Goal: Information Seeking & Learning: Check status

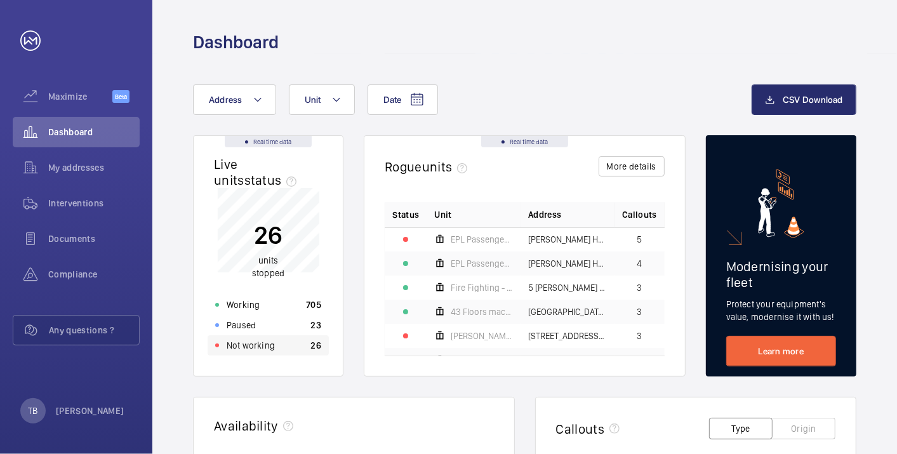
click at [277, 342] on div "Not working 26" at bounding box center [268, 345] width 121 height 20
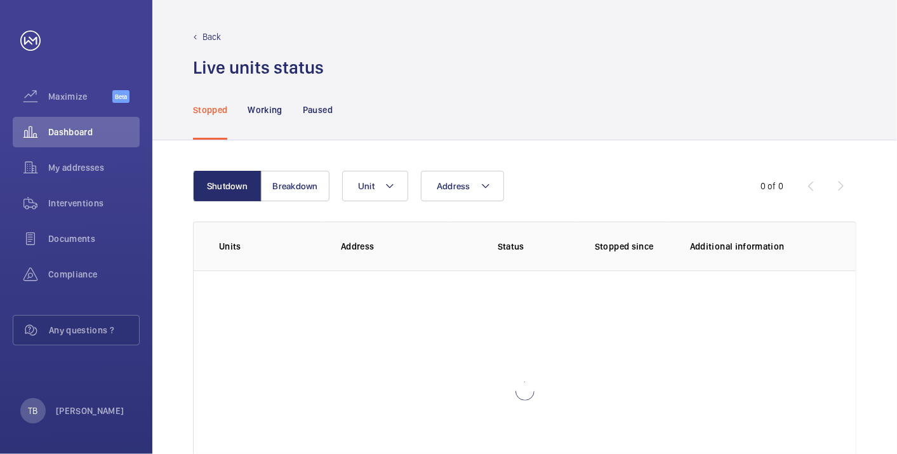
scroll to position [87, 0]
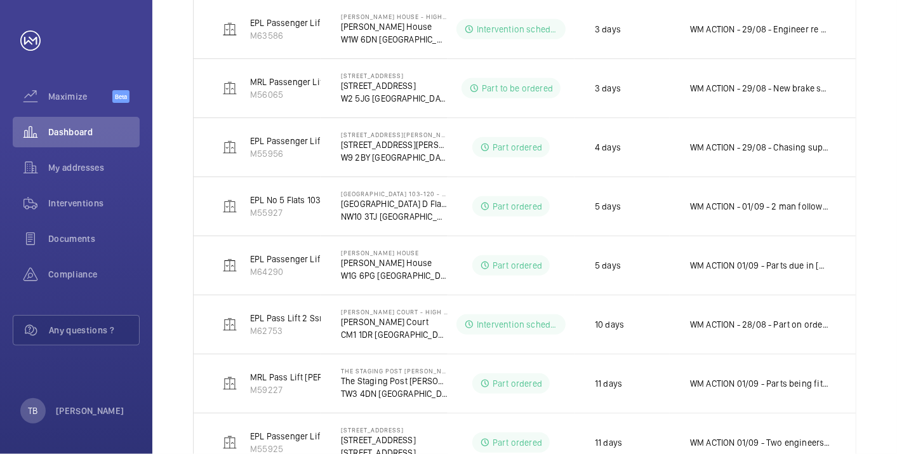
scroll to position [611, 0]
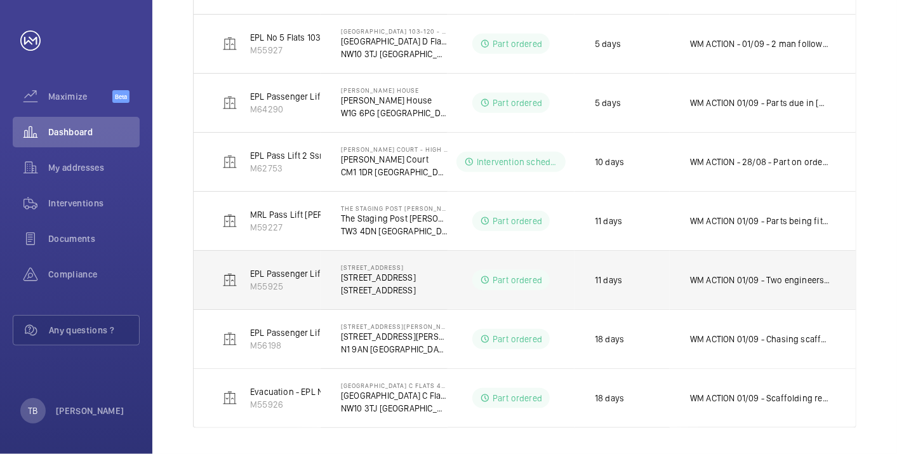
click at [785, 265] on td "WM ACTION 01/09 - Two engineers to fit [DATE] 28/08 - Shoes in 26/08 - Car guid…" at bounding box center [763, 279] width 186 height 59
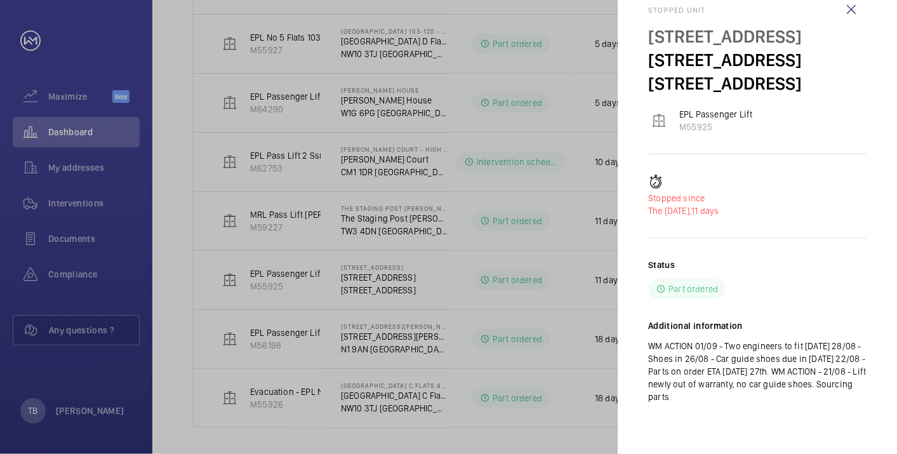
scroll to position [0, 0]
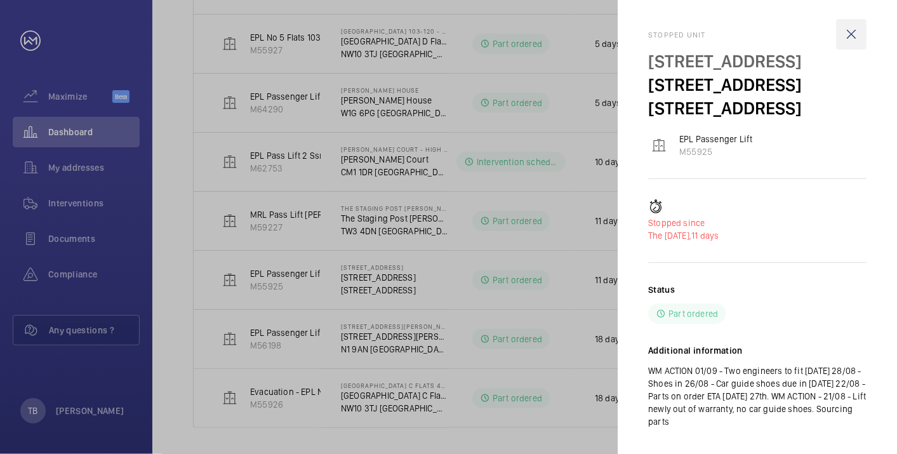
click at [852, 41] on wm-front-icon-button at bounding box center [851, 34] width 30 height 30
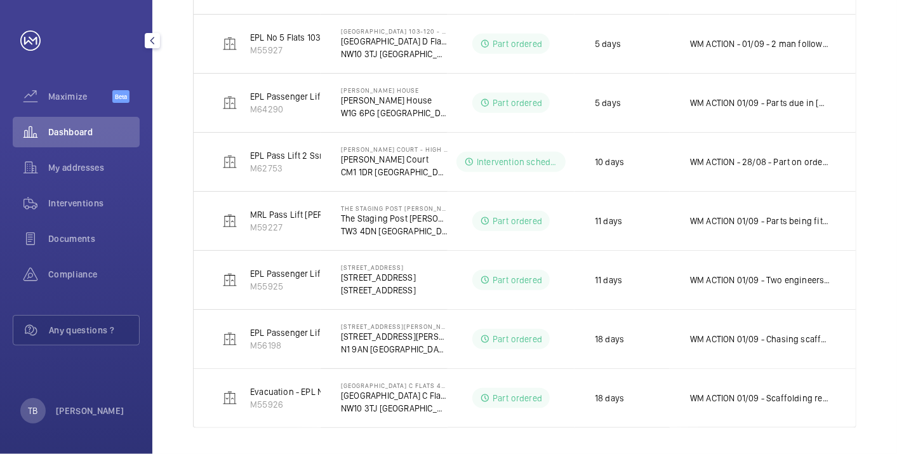
click at [107, 125] on div "Dashboard" at bounding box center [76, 132] width 127 height 30
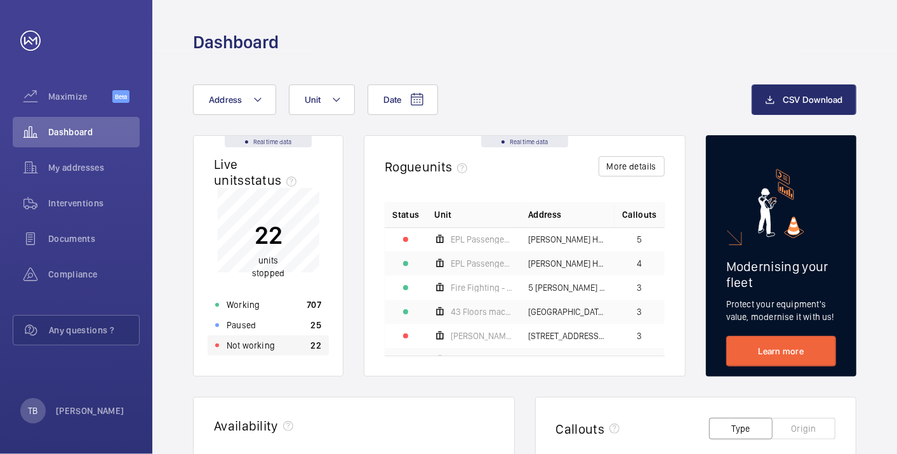
click at [297, 343] on div "Not working 22" at bounding box center [268, 345] width 121 height 20
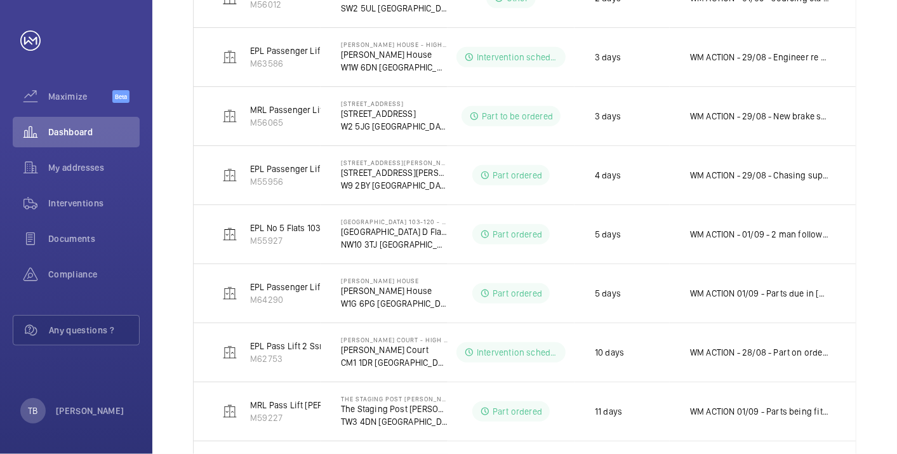
scroll to position [421, 0]
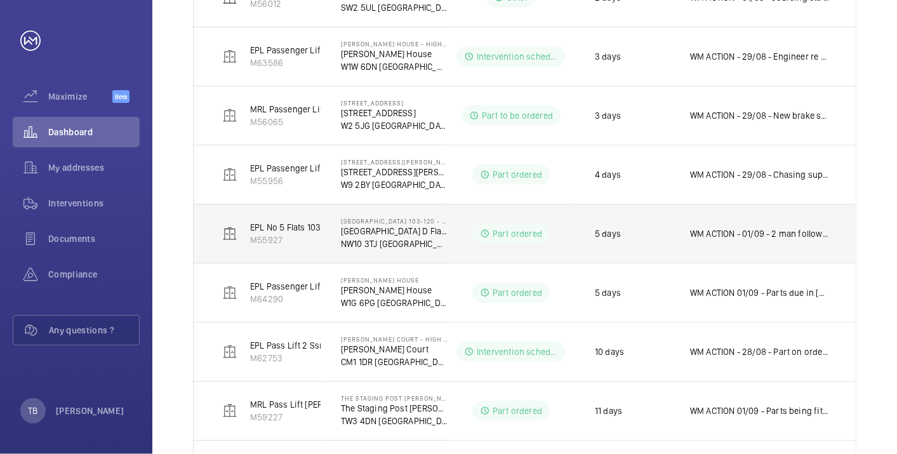
click at [787, 245] on td "WM ACTION - 01/09 - 2 man follow up [DATE]" at bounding box center [763, 233] width 186 height 59
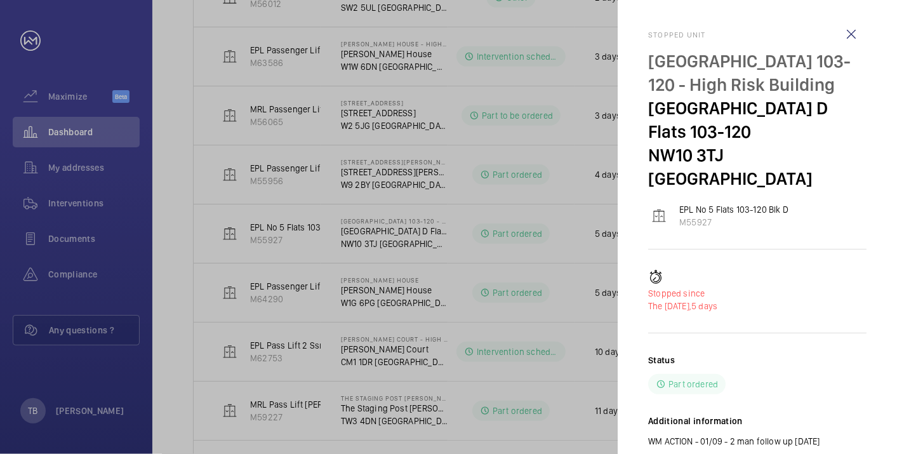
click at [554, 297] on div at bounding box center [448, 227] width 897 height 454
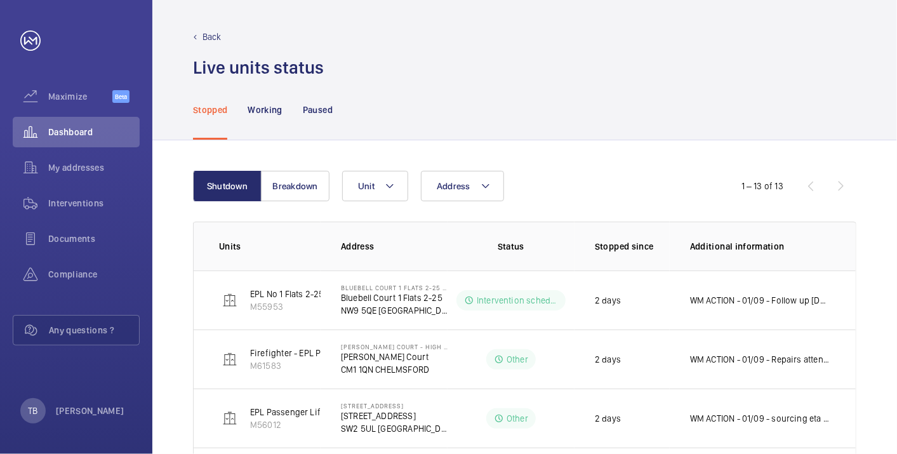
scroll to position [611, 0]
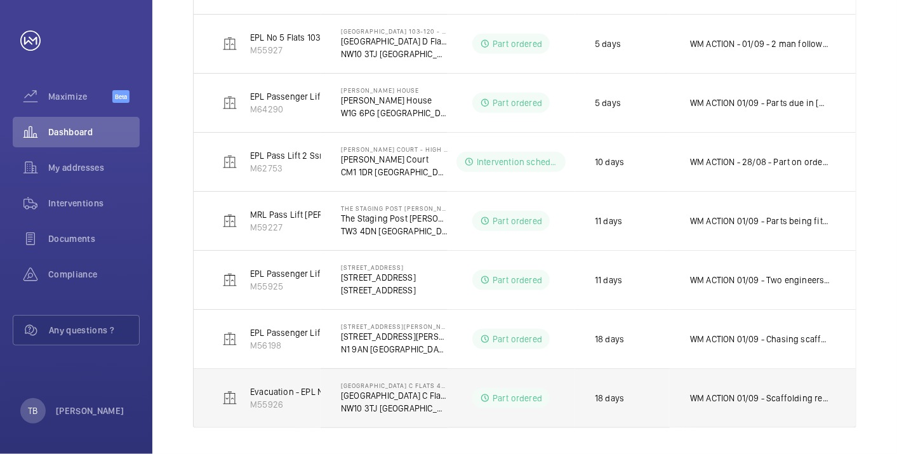
click at [748, 392] on p "WM ACTION 01/09 - Scaffolding removal and [PERSON_NAME] required, chasing [PERS…" at bounding box center [760, 398] width 140 height 13
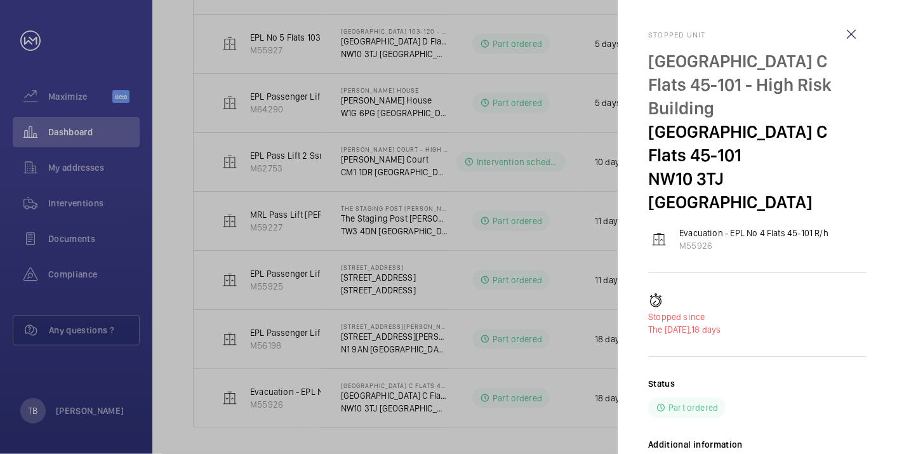
click at [524, 349] on div at bounding box center [448, 227] width 897 height 454
